Goal: Information Seeking & Learning: Find specific fact

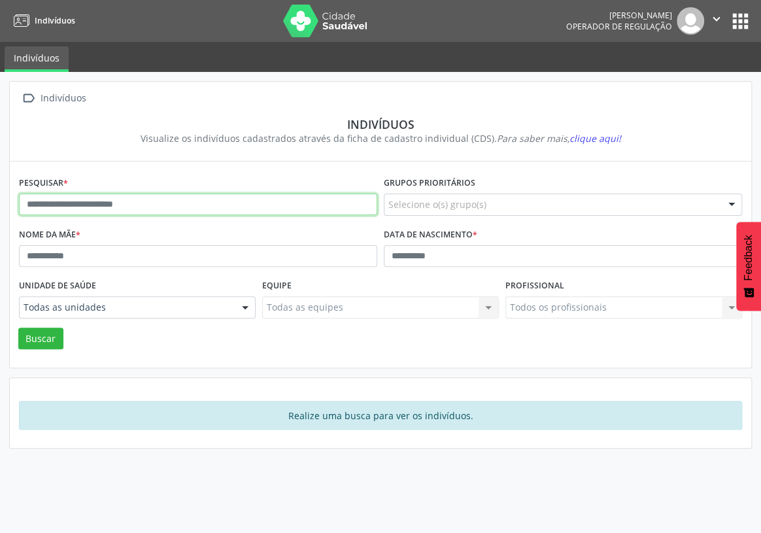
click at [43, 207] on input "text" at bounding box center [198, 205] width 358 height 22
type input "**********"
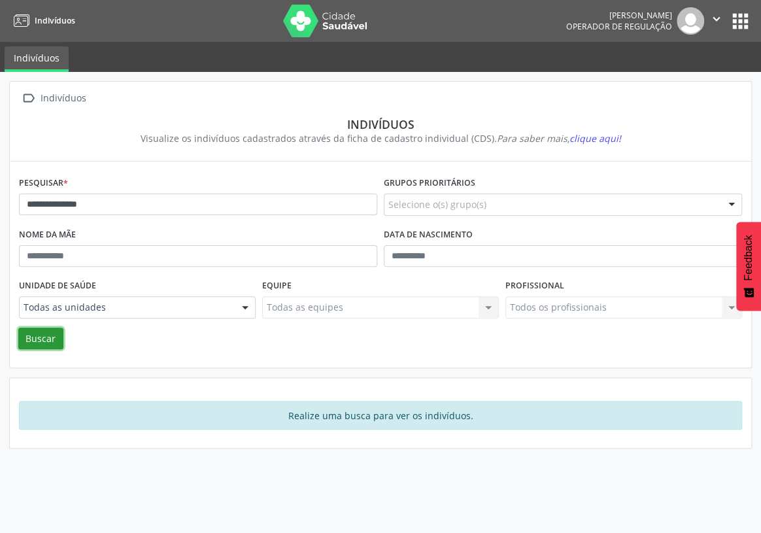
click at [29, 338] on button "Buscar" at bounding box center [40, 339] width 45 height 22
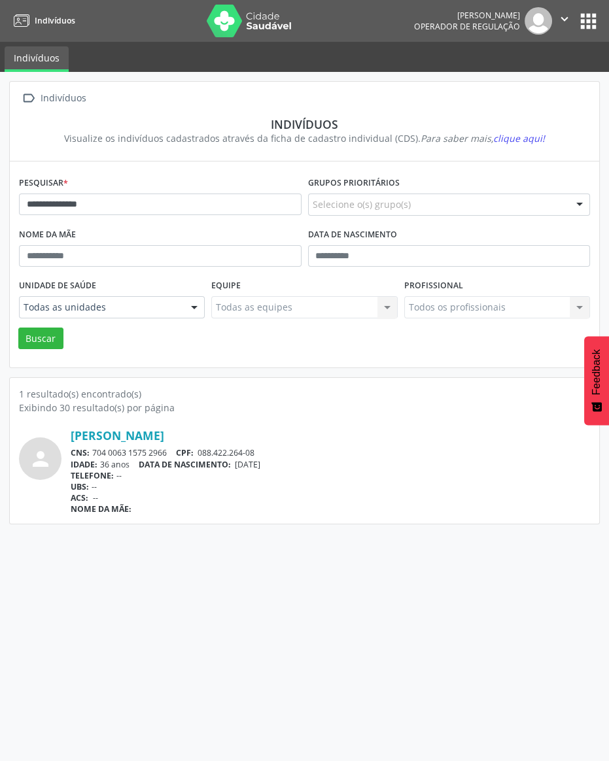
click at [9, 10] on link "Indivíduos" at bounding box center [42, 21] width 66 height 22
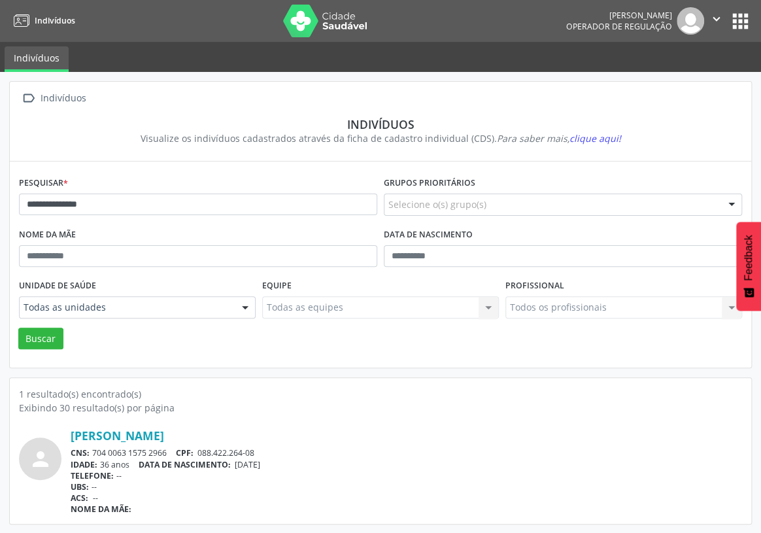
click at [689, 22] on img at bounding box center [690, 20] width 27 height 27
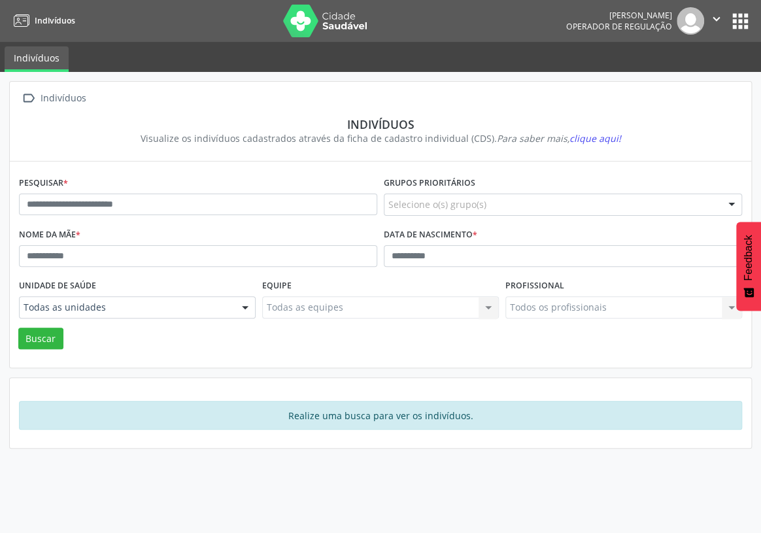
click at [683, 22] on img at bounding box center [690, 20] width 27 height 27
click at [745, 17] on button "apps" at bounding box center [740, 21] width 23 height 23
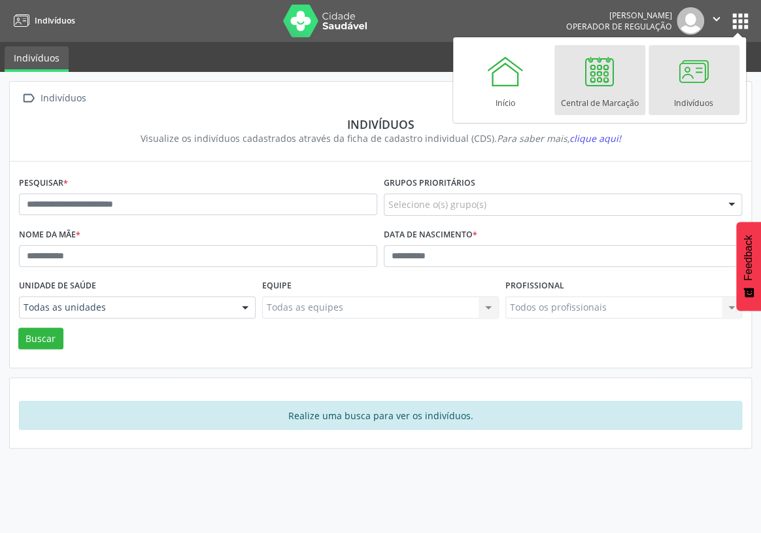
click at [599, 77] on div at bounding box center [599, 71] width 39 height 39
